Goal: Information Seeking & Learning: Learn about a topic

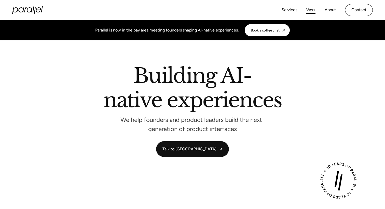
click at [309, 11] on link "Work" at bounding box center [310, 9] width 9 height 7
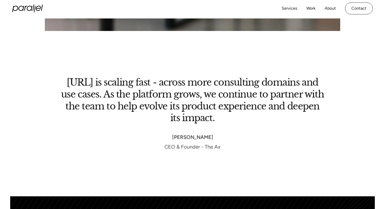
scroll to position [2128, 0]
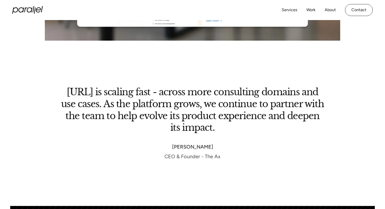
drag, startPoint x: 66, startPoint y: 84, endPoint x: 254, endPoint y: 148, distance: 197.9
click at [254, 148] on section "TheAX.ai is scaling fast - across more consulting domains and use cases. As the…" at bounding box center [192, 124] width 385 height 166
click at [254, 148] on div "TheAX.ai is scaling fast - across more consulting domains and use cases. As the…" at bounding box center [192, 123] width 265 height 74
